Goal: Navigation & Orientation: Find specific page/section

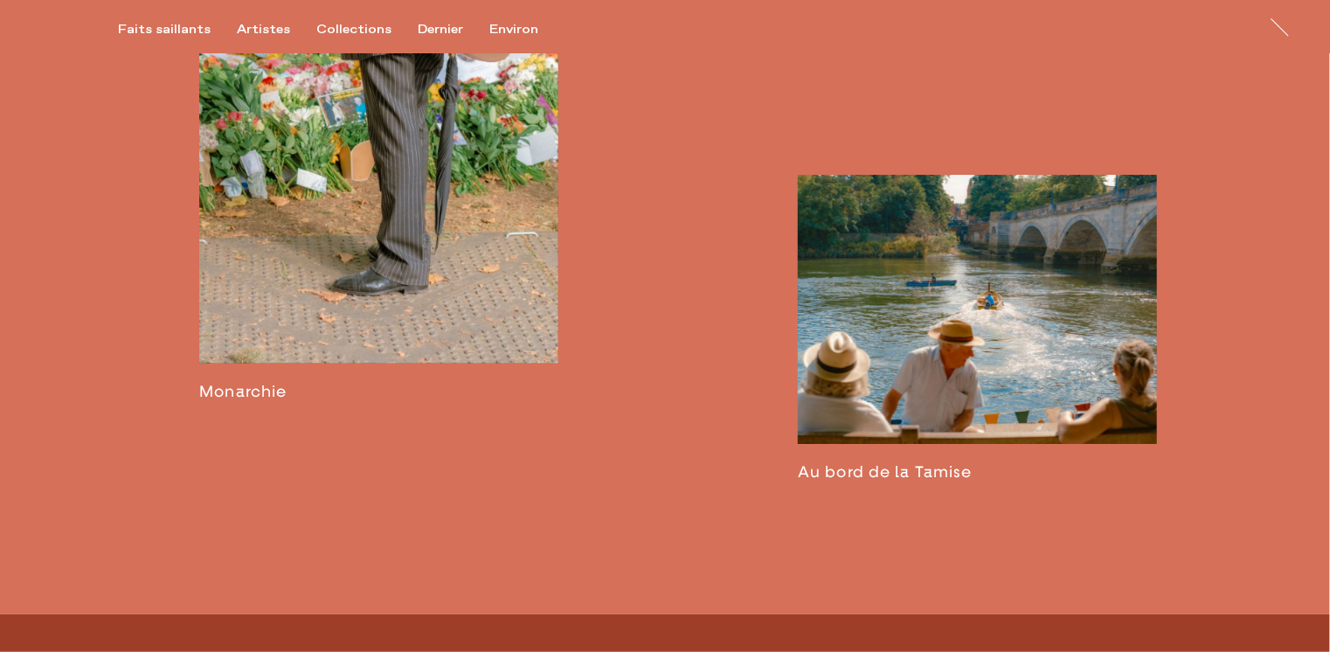
scroll to position [2934, 0]
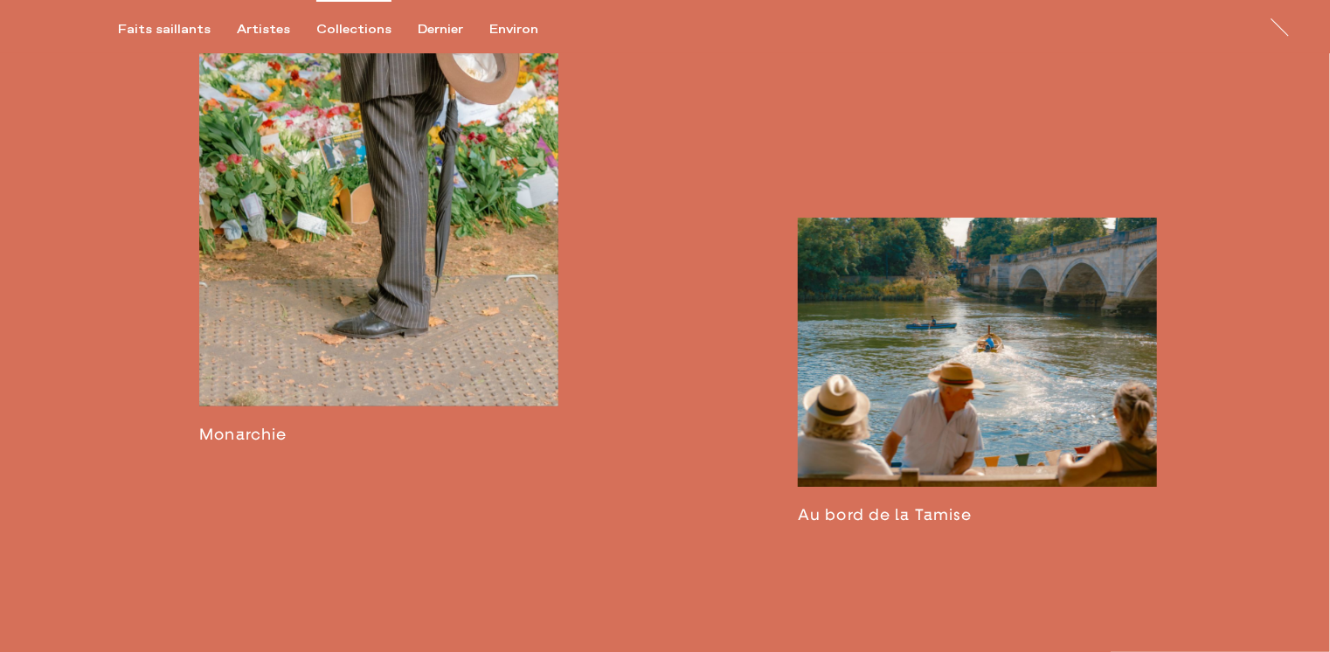
click at [357, 29] on div "Collections" at bounding box center [353, 30] width 75 height 16
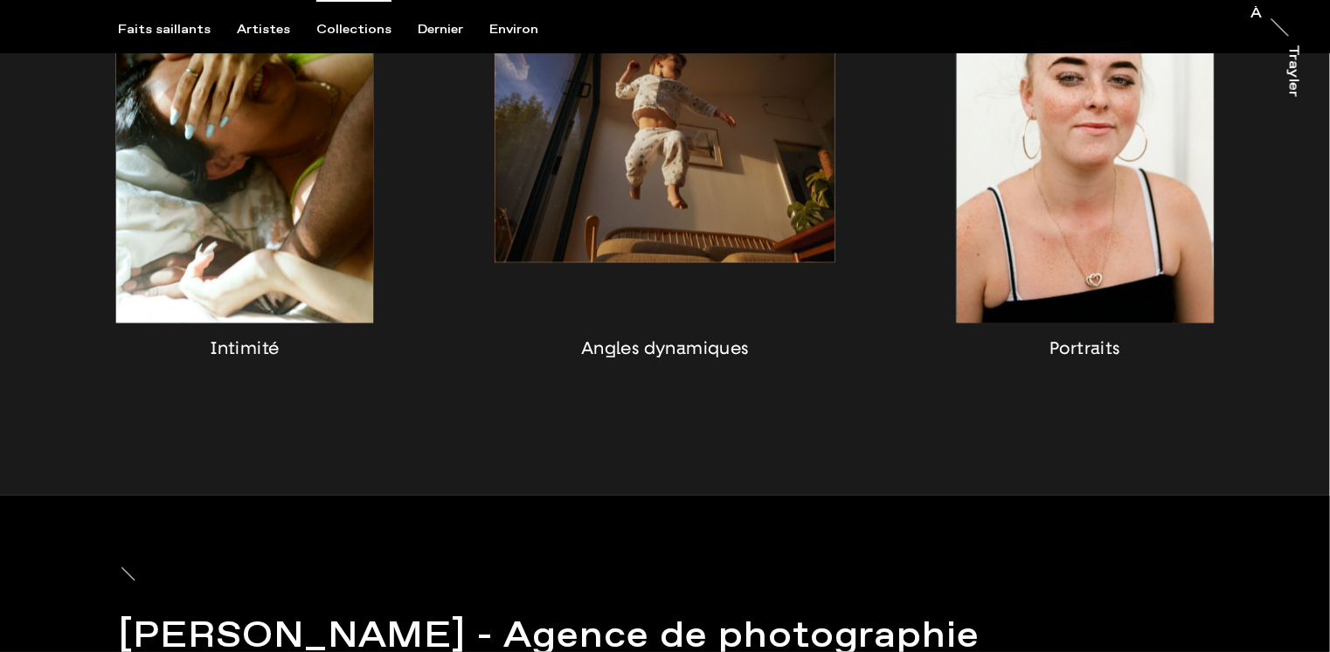
scroll to position [1654, 0]
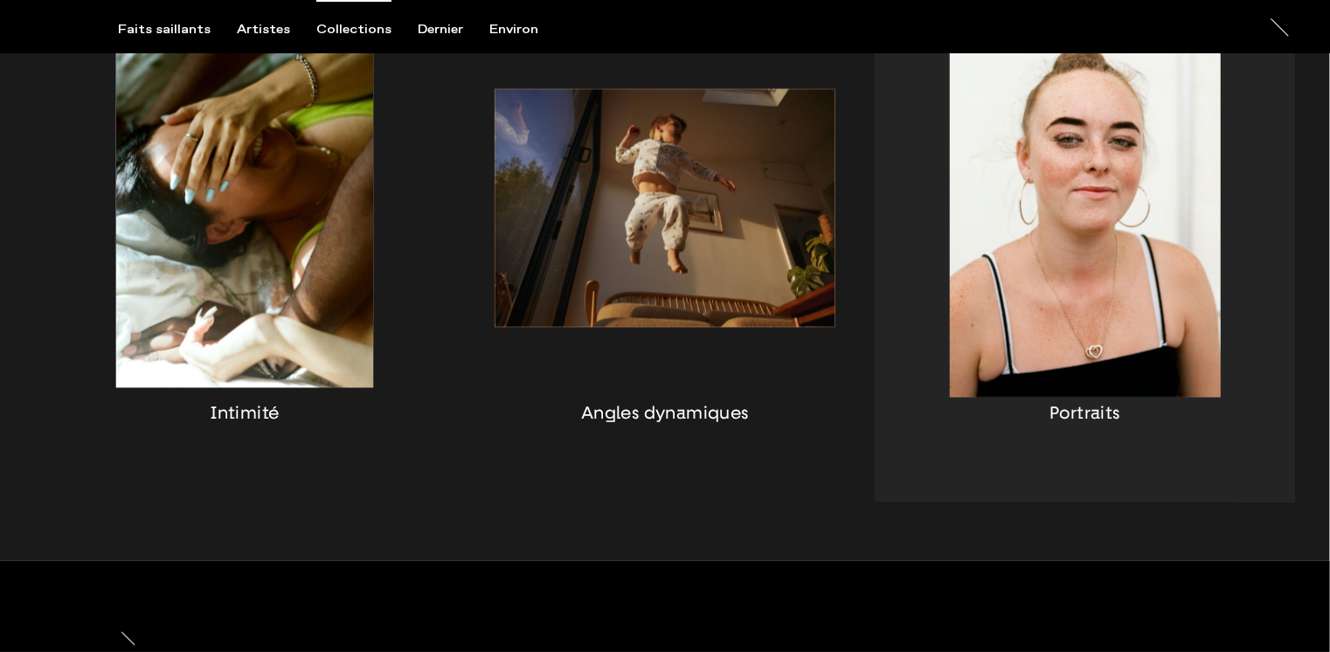
click at [1086, 234] on div "button" at bounding box center [1085, 229] width 420 height 545
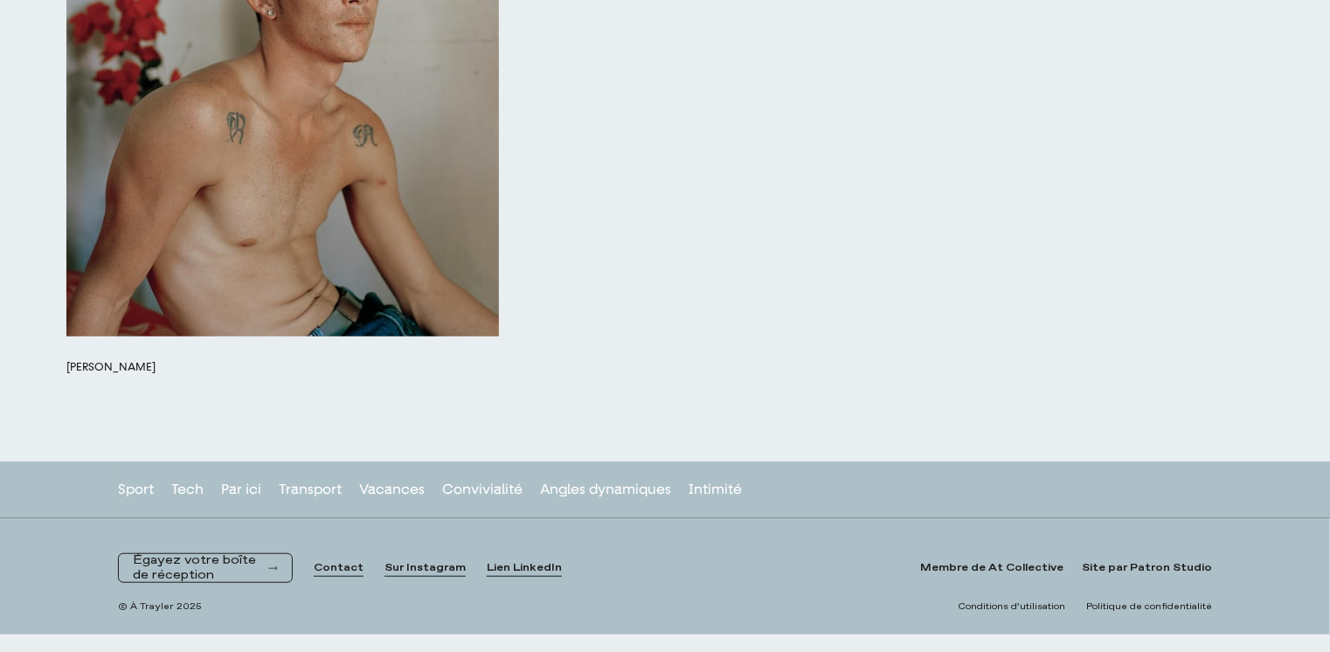
scroll to position [17097, 0]
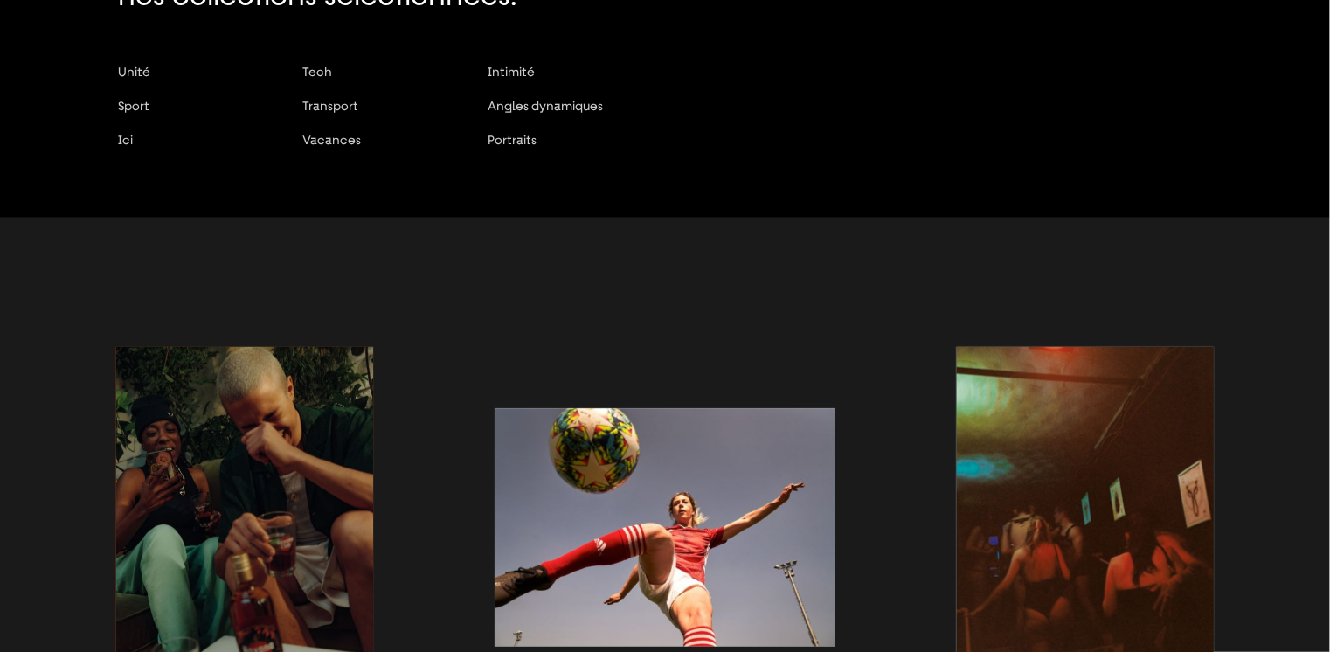
scroll to position [175, 0]
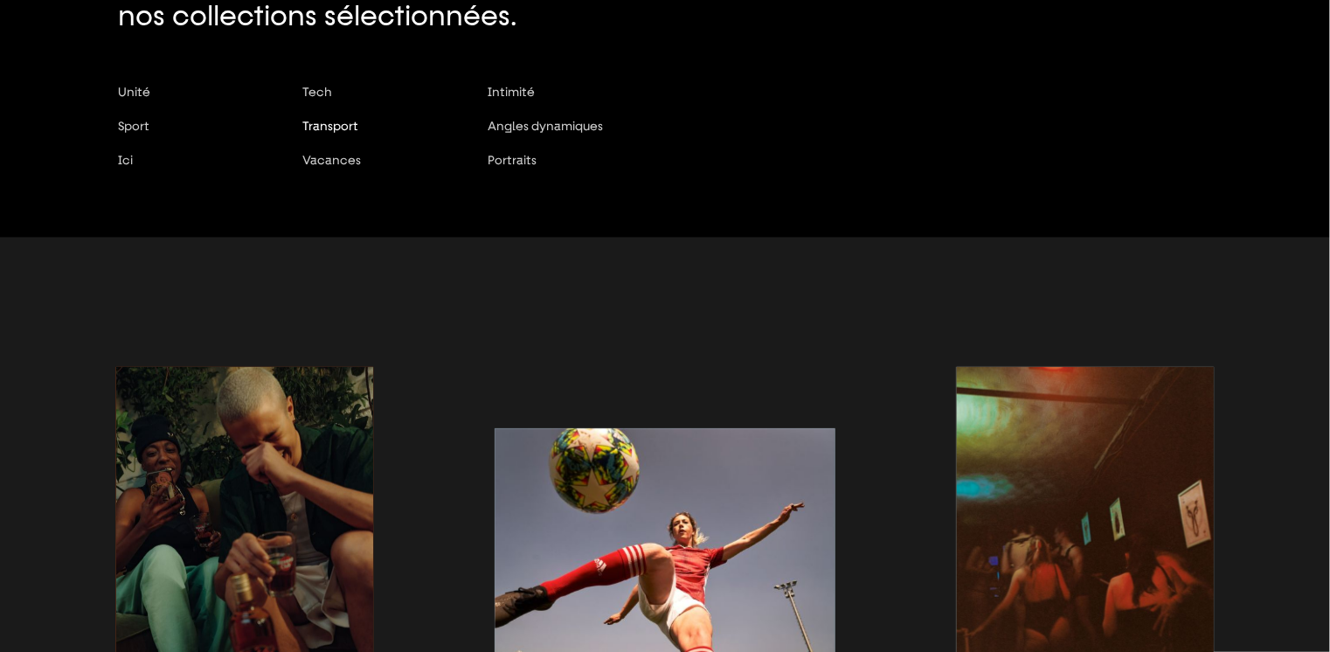
click at [353, 127] on span "Transport" at bounding box center [331, 126] width 56 height 14
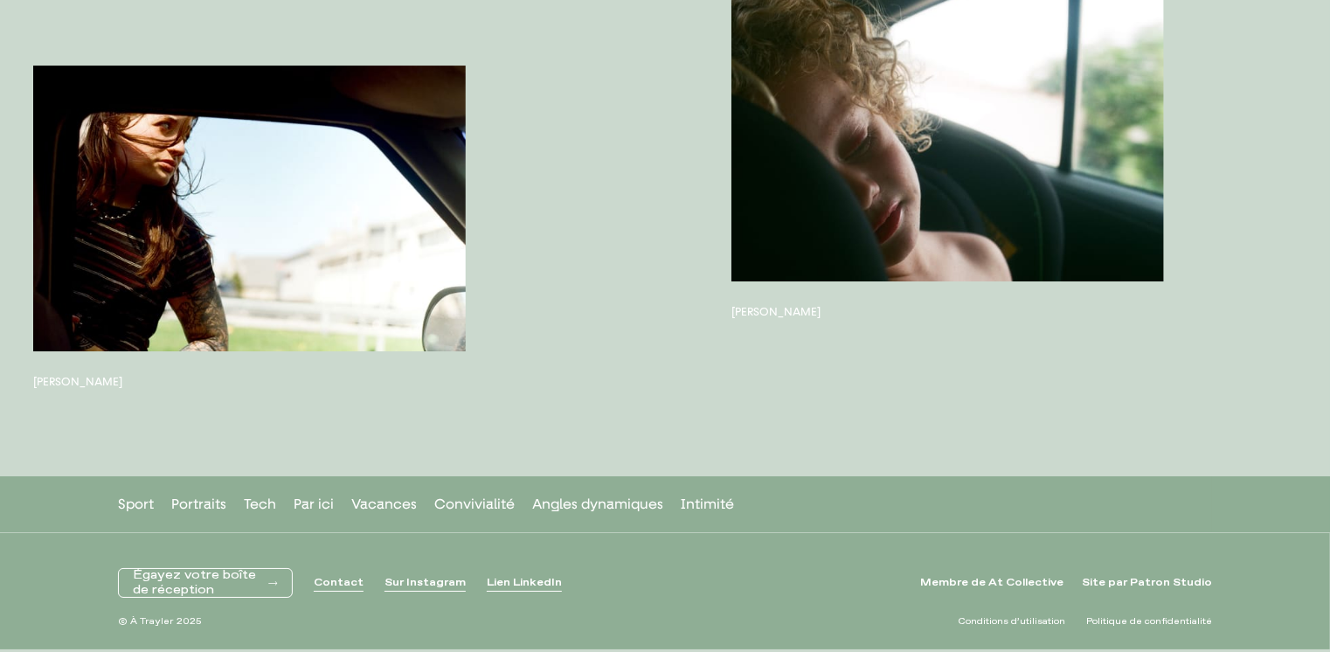
scroll to position [9625, 0]
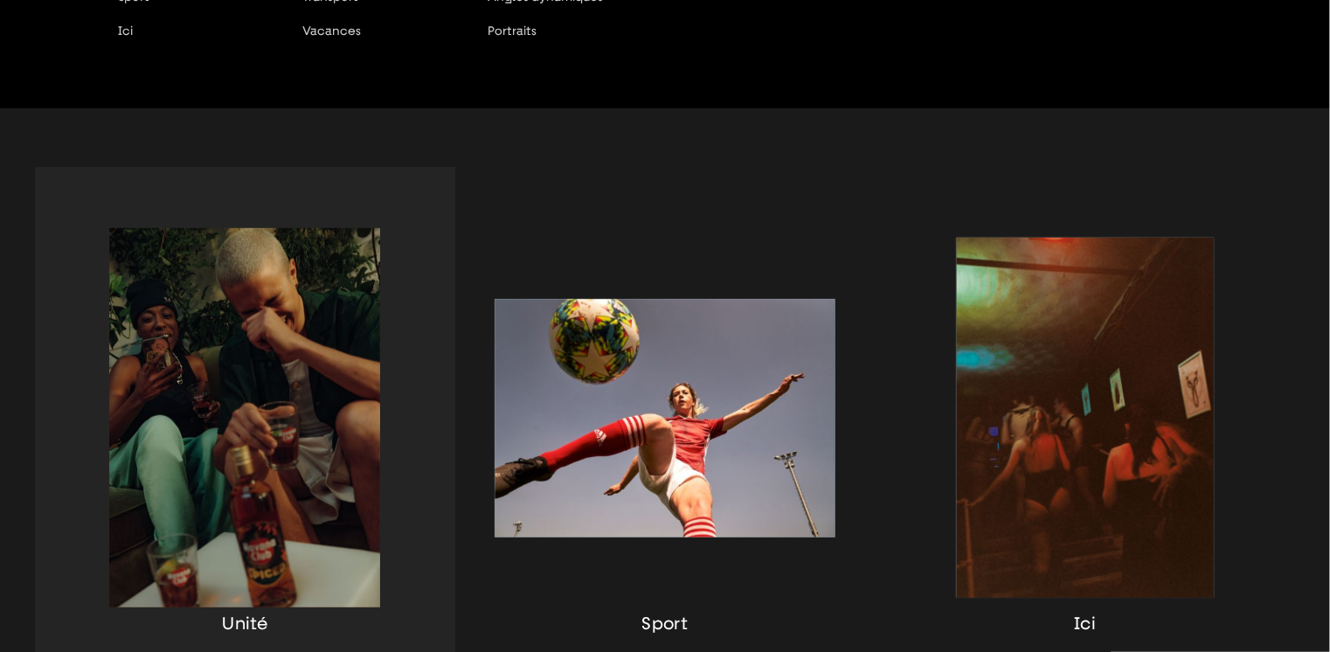
scroll to position [350, 0]
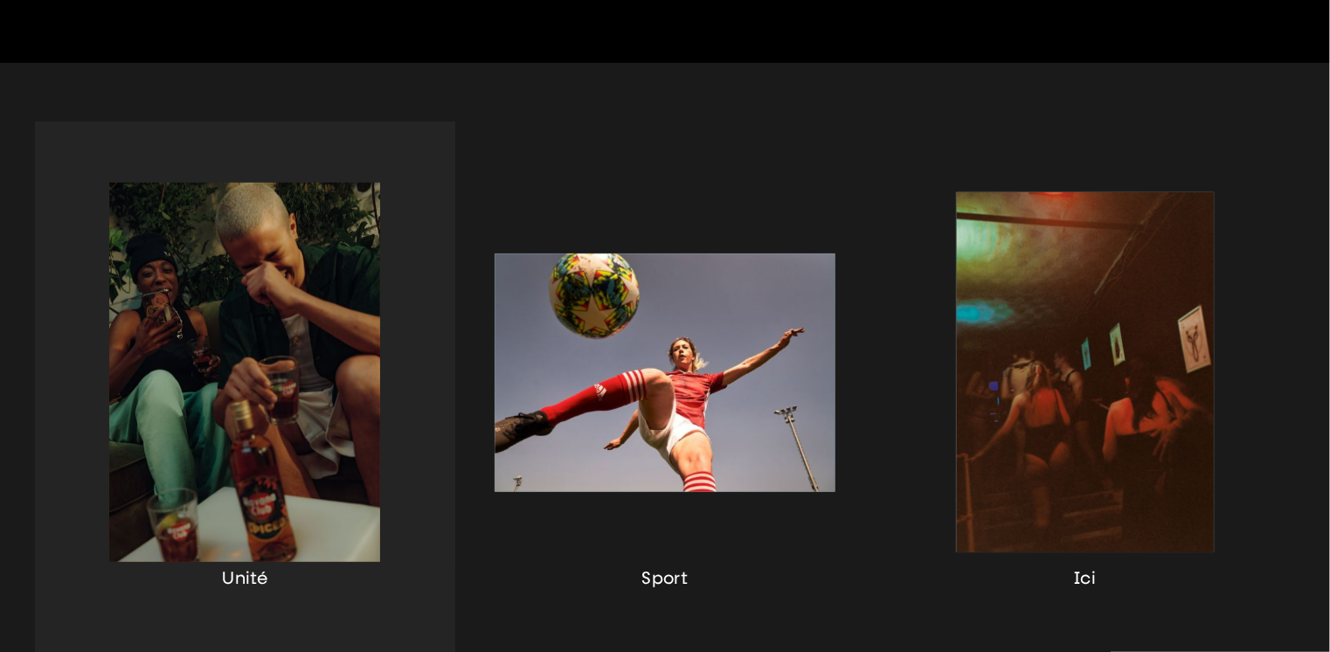
click at [284, 291] on div "button" at bounding box center [245, 393] width 420 height 545
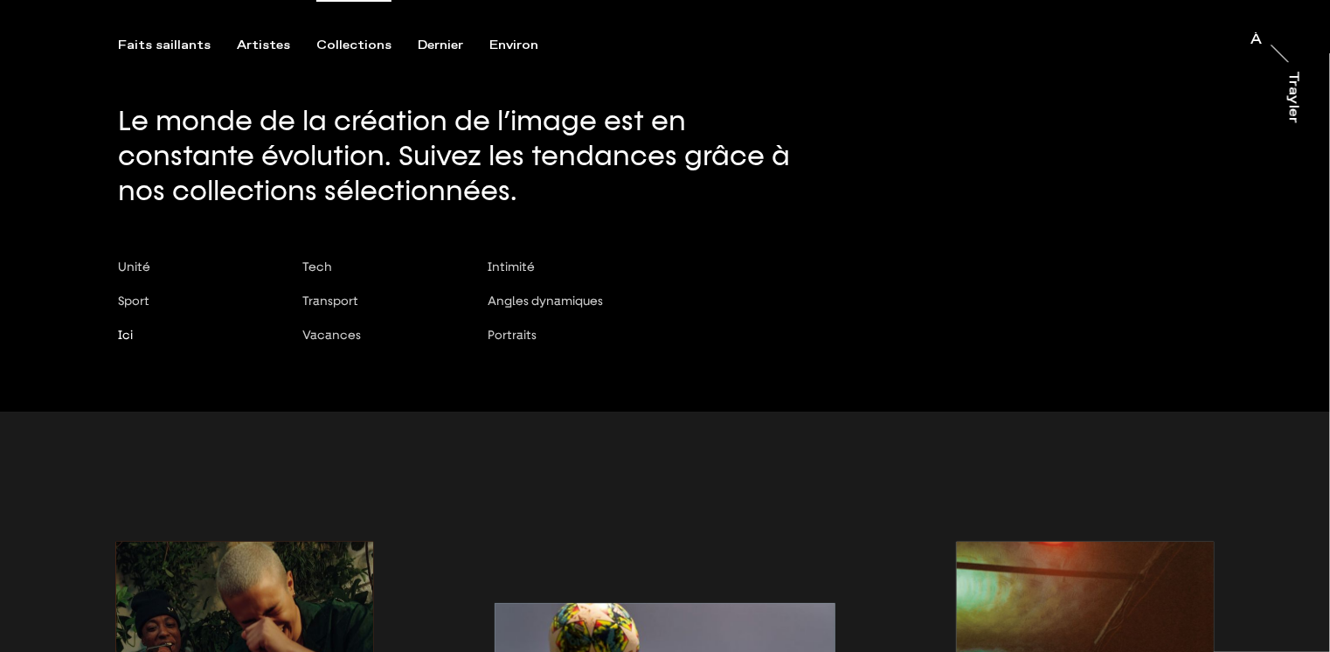
click at [121, 334] on span "Ici" at bounding box center [125, 335] width 15 height 14
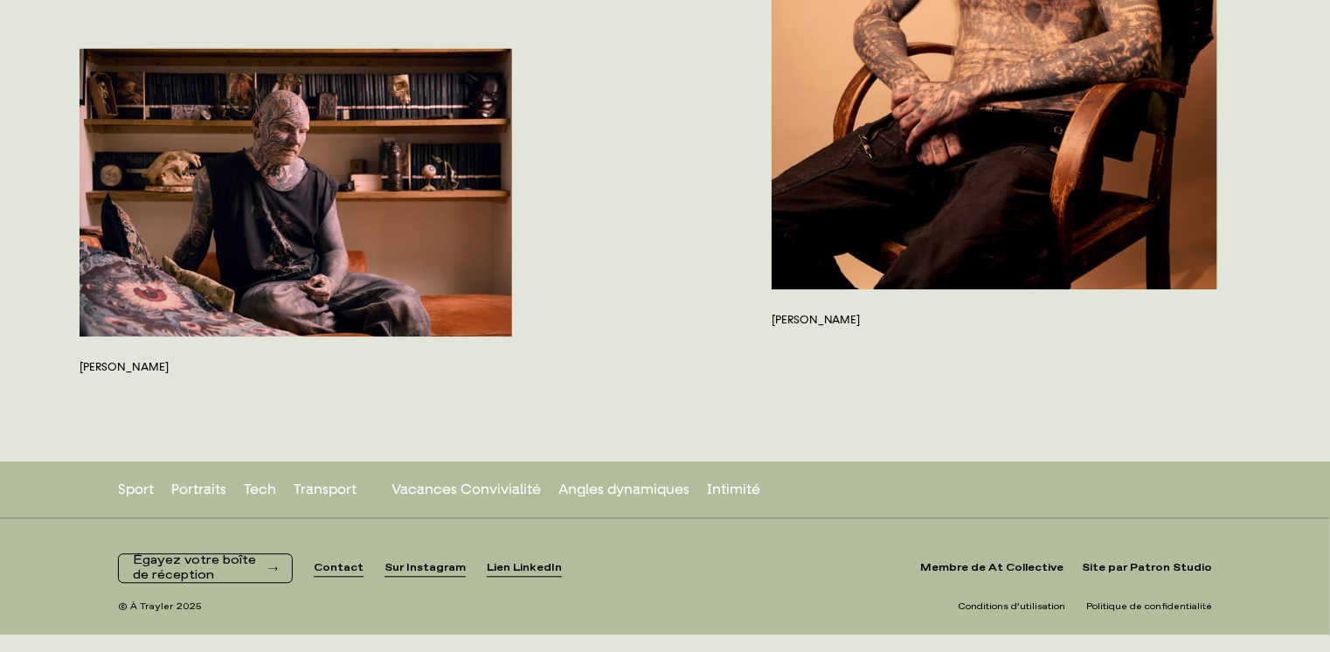
scroll to position [8601, 0]
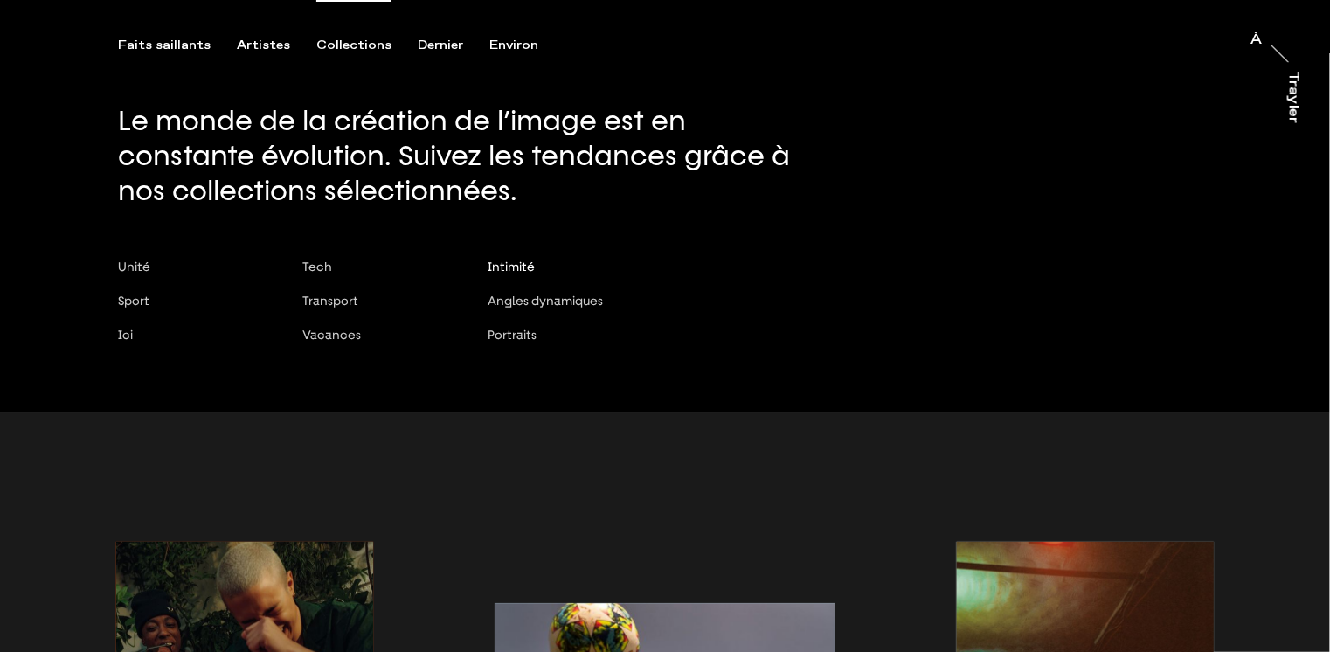
click at [523, 265] on span "Intimité" at bounding box center [511, 267] width 47 height 14
